Goal: Information Seeking & Learning: Learn about a topic

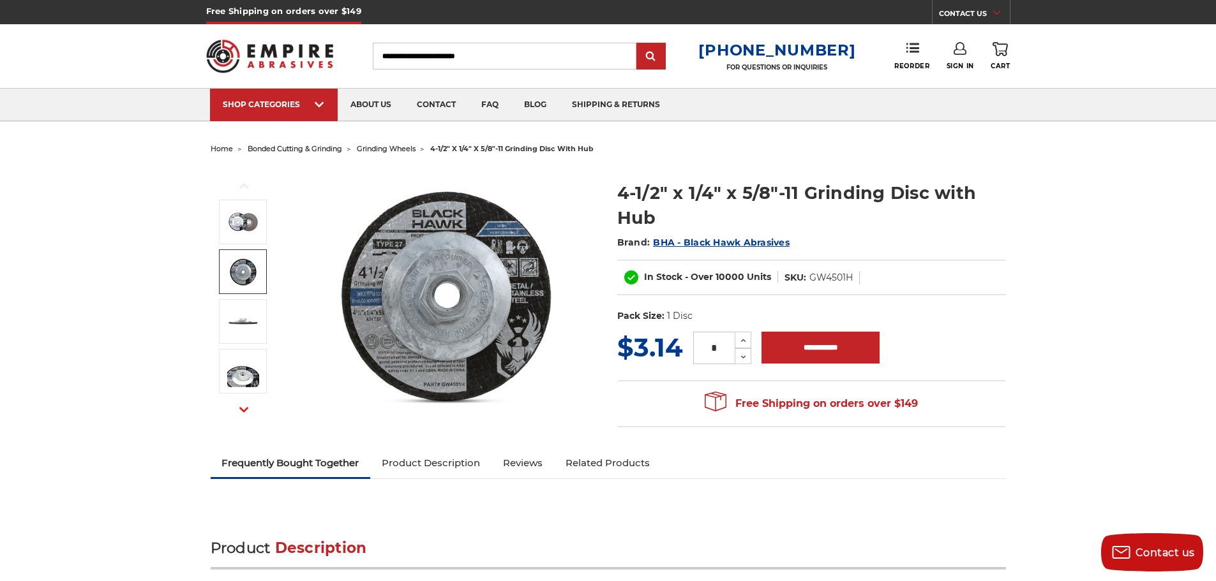
click at [248, 275] on img at bounding box center [243, 272] width 32 height 32
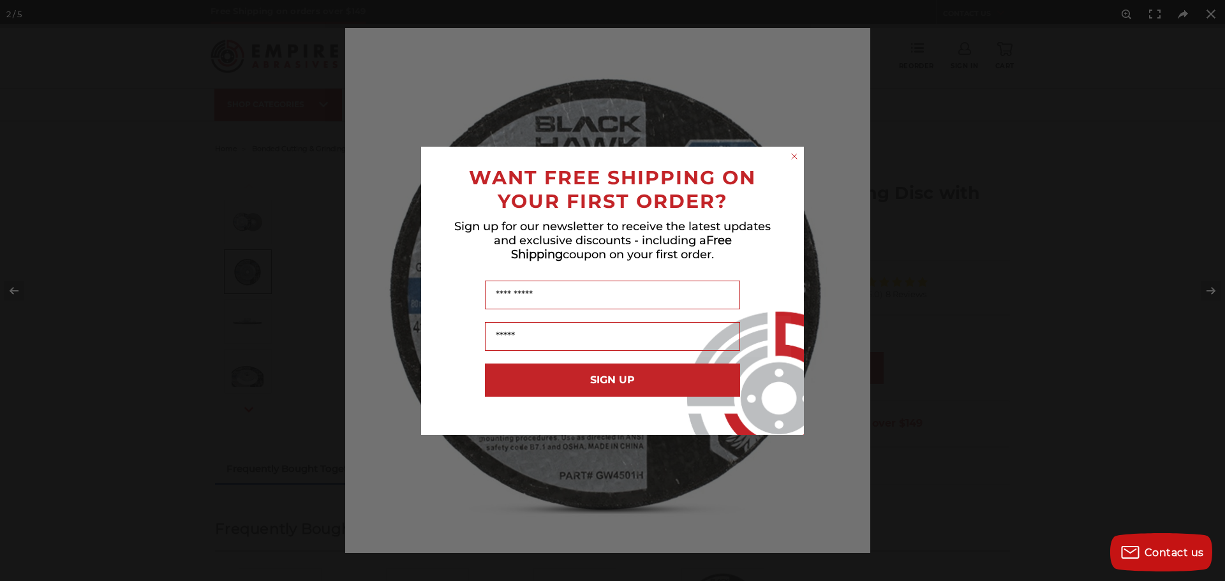
click at [1210, 290] on div "Close dialog WANT FREE SHIPPING ON YOUR FIRST ORDER? Sign up for our newsletter…" at bounding box center [612, 290] width 1225 height 581
drag, startPoint x: 794, startPoint y: 154, endPoint x: 824, endPoint y: 158, distance: 30.3
click at [794, 154] on circle "Close dialog" at bounding box center [795, 156] width 12 height 12
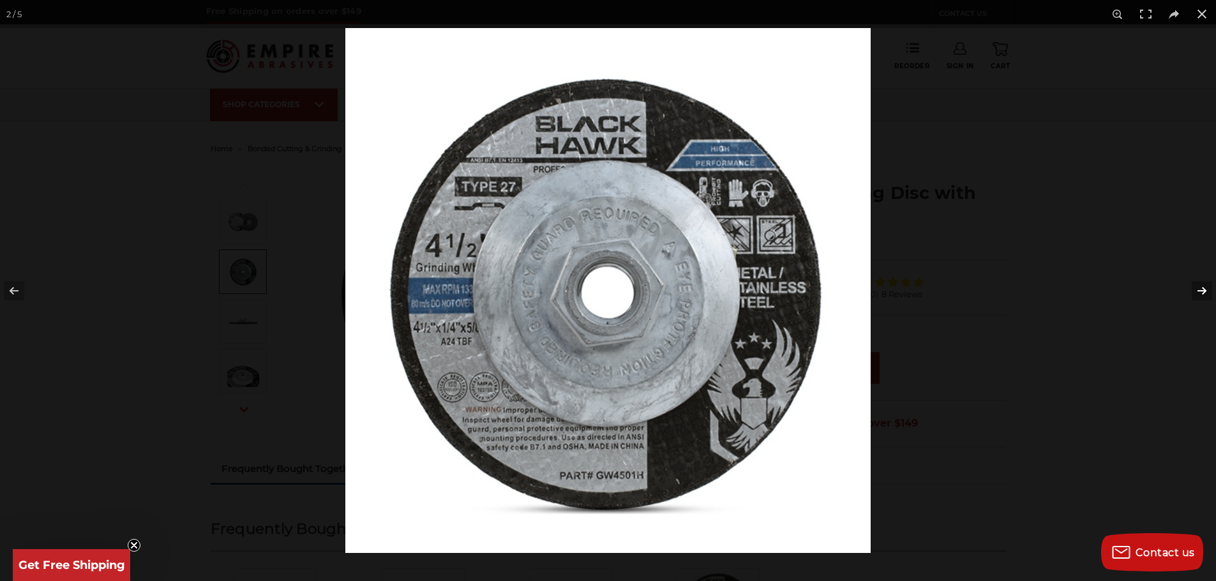
click at [1205, 291] on button at bounding box center [1193, 291] width 45 height 64
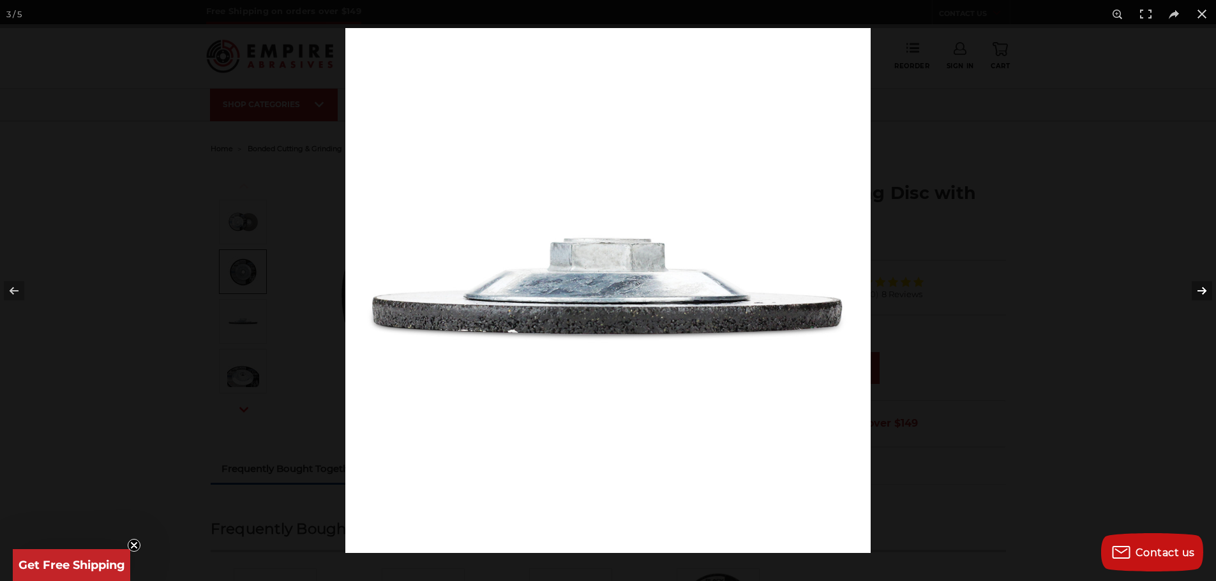
click at [1203, 291] on button at bounding box center [1193, 291] width 45 height 64
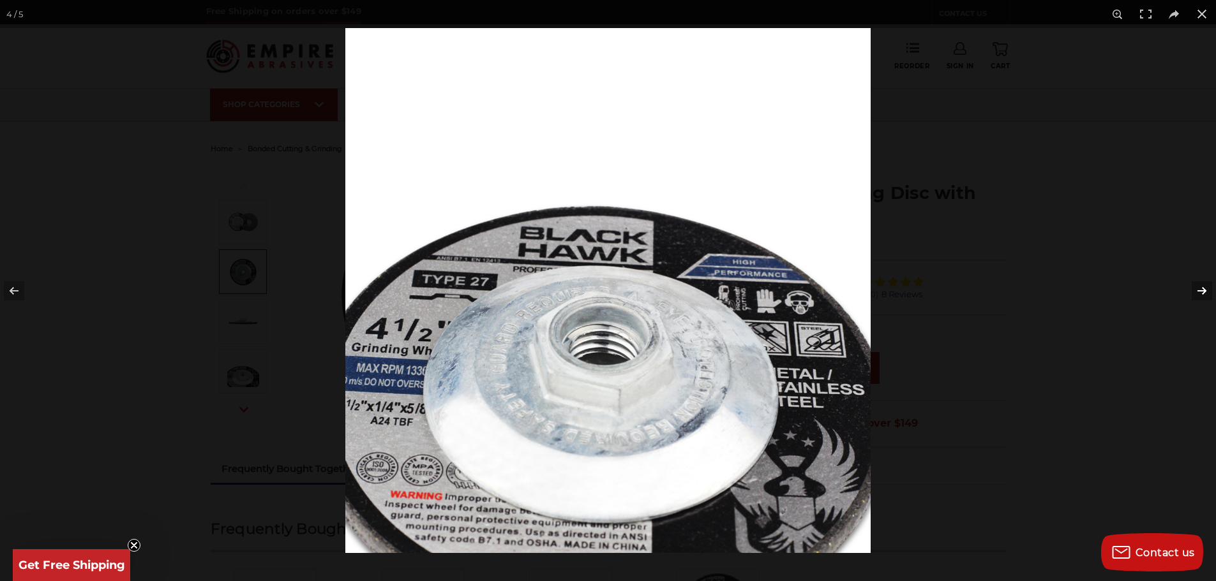
click at [1202, 291] on button at bounding box center [1193, 291] width 45 height 64
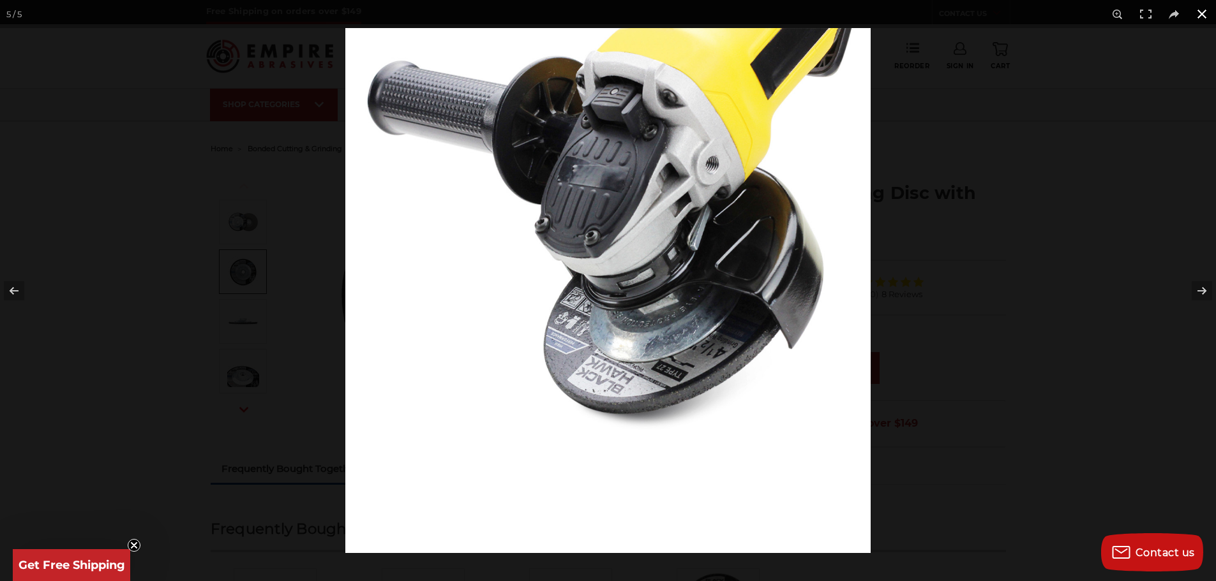
click at [1201, 13] on button at bounding box center [1202, 14] width 28 height 28
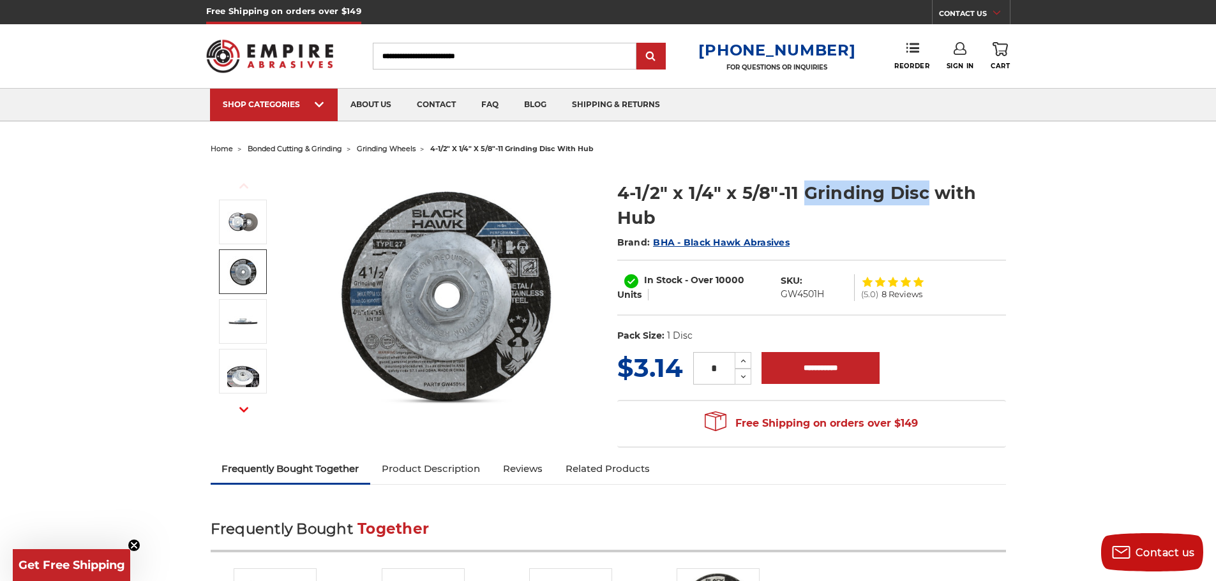
drag, startPoint x: 805, startPoint y: 193, endPoint x: 922, endPoint y: 195, distance: 116.8
click at [922, 195] on h1 "4-1/2" x 1/4" x 5/8"-11 Grinding Disc with Hub" at bounding box center [811, 206] width 389 height 50
copy h1 "Grinding Disc"
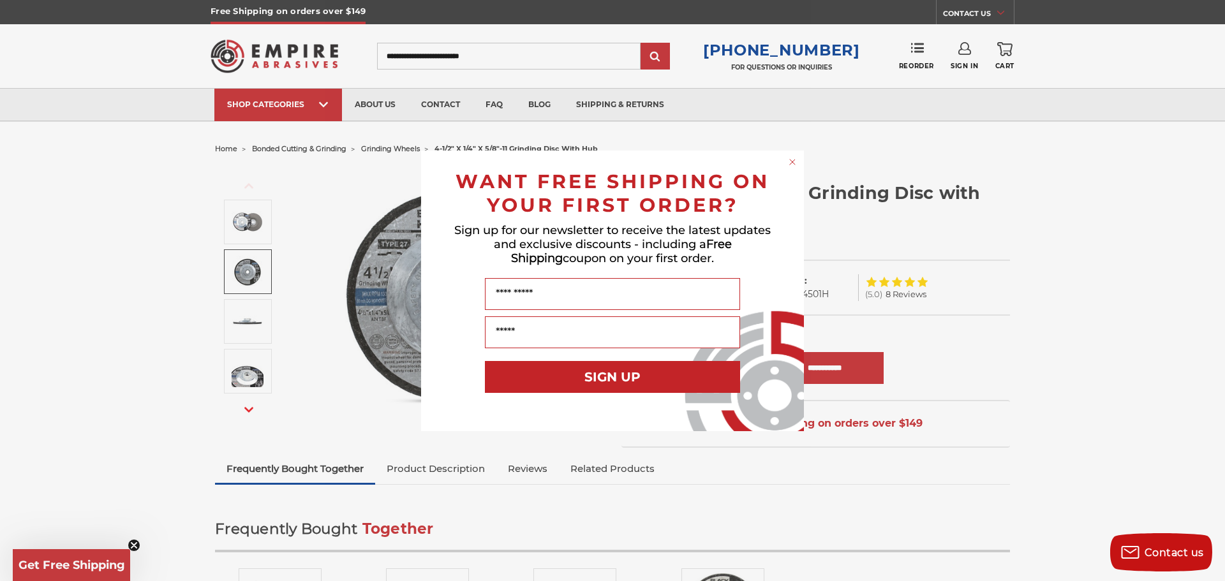
click at [61, 188] on div "Close dialog WANT FREE SHIPPING ON YOUR FIRST ORDER? Sign up for our newsletter…" at bounding box center [612, 290] width 1225 height 581
click at [793, 163] on icon "Close dialog" at bounding box center [792, 162] width 5 height 5
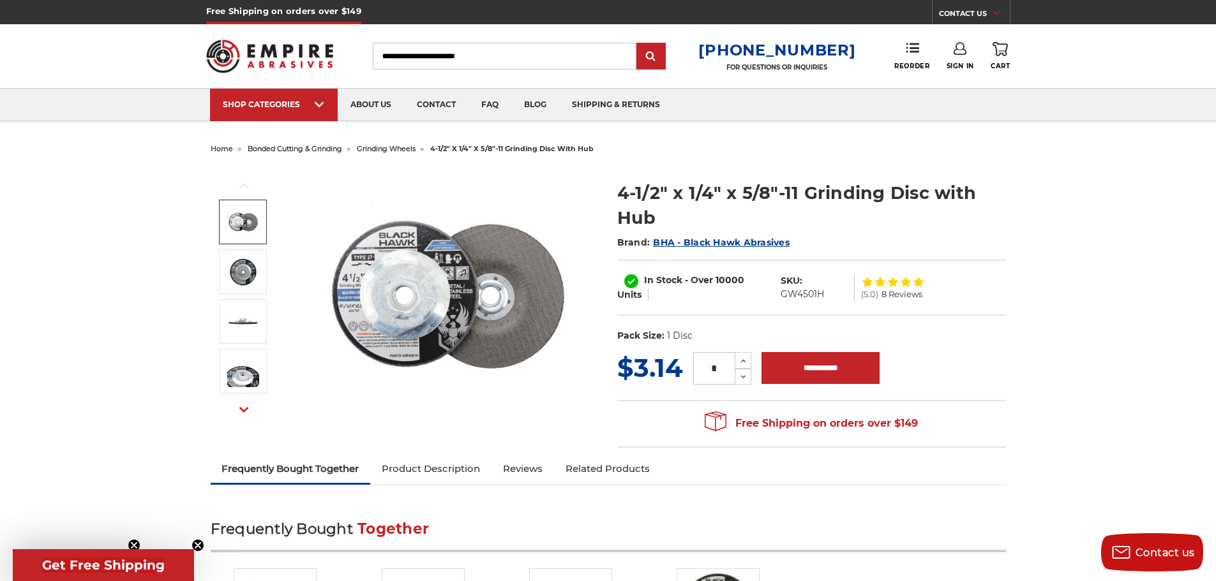
drag, startPoint x: 68, startPoint y: 160, endPoint x: 0, endPoint y: 167, distance: 68.6
